Goal: Information Seeking & Learning: Learn about a topic

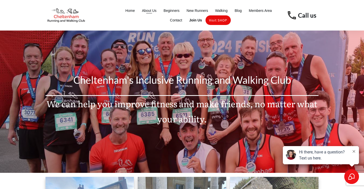
click at [152, 10] on span "About Us" at bounding box center [149, 10] width 15 height 7
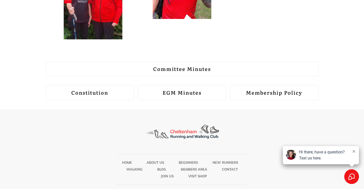
scroll to position [654, 0]
